Goal: Find specific page/section: Find specific page/section

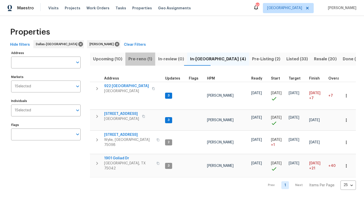
click at [142, 59] on span "Pre-reno (1)" at bounding box center [140, 59] width 24 height 7
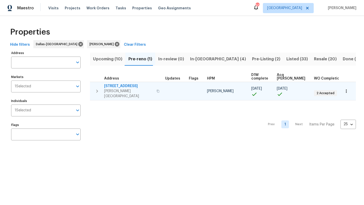
click at [148, 89] on div "[STREET_ADDRESS][PERSON_NAME]" at bounding box center [132, 91] width 57 height 15
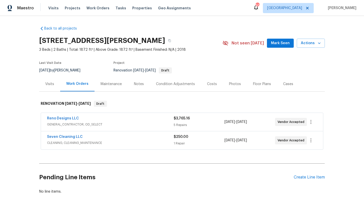
click at [127, 118] on div "Reno Designs LLC" at bounding box center [110, 119] width 127 height 6
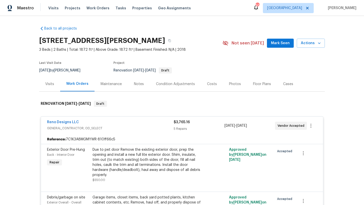
click at [144, 132] on div "Reno Designs LLC GENERAL_CONTRACTOR, OD_SELECT" at bounding box center [110, 126] width 127 height 12
